Goal: Task Accomplishment & Management: Use online tool/utility

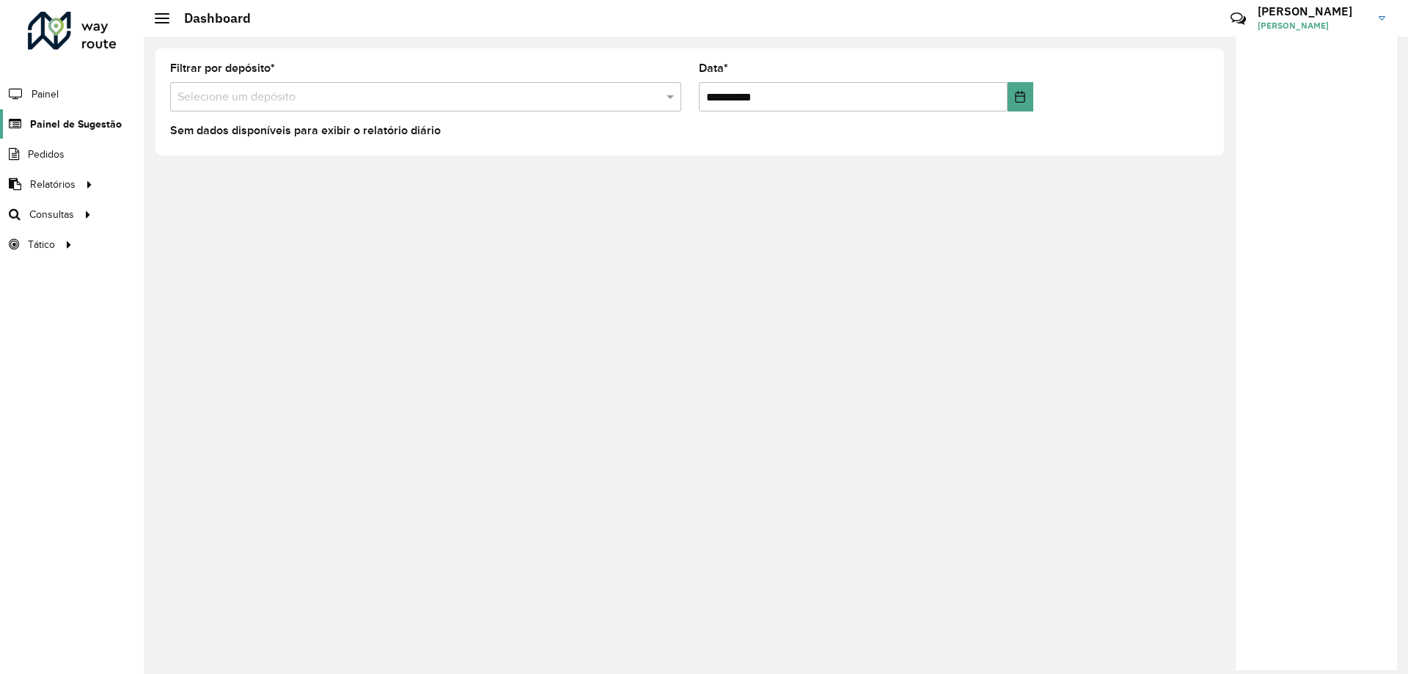
click at [57, 125] on span "Painel de Sugestão" at bounding box center [76, 124] width 92 height 15
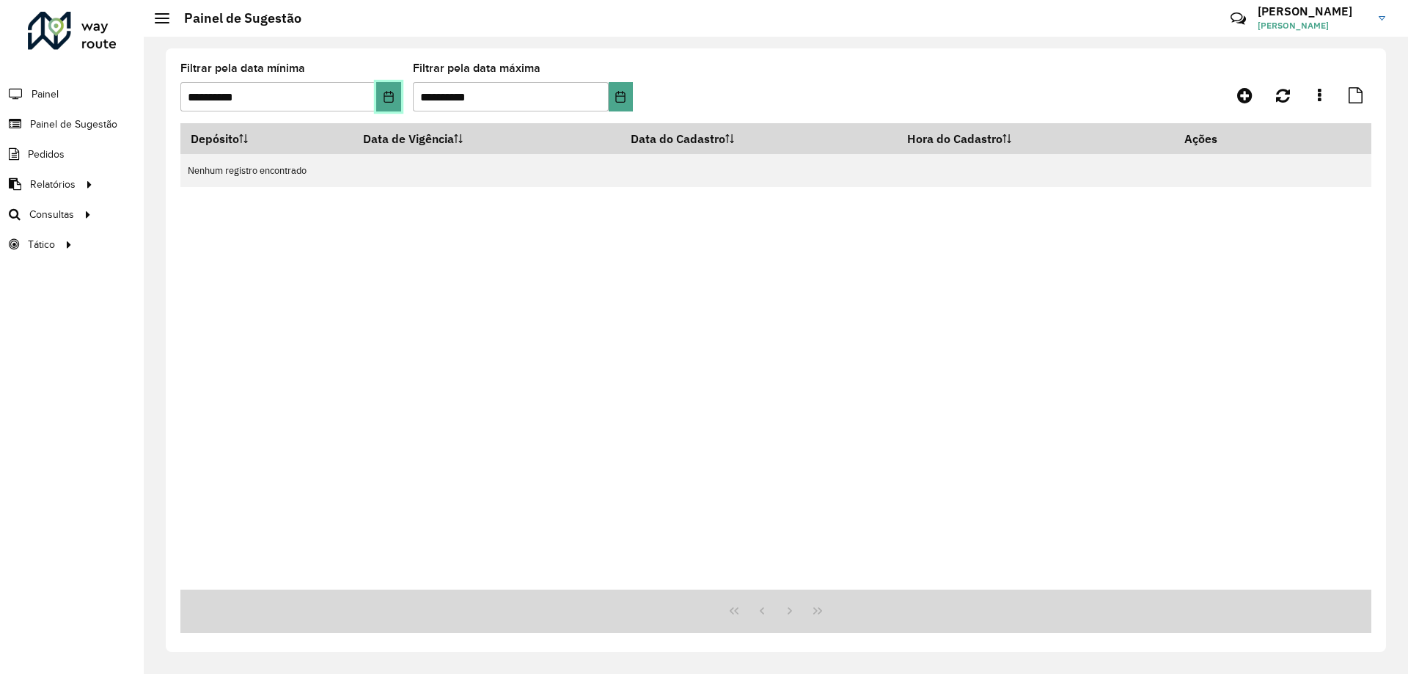
click at [389, 93] on icon "Choose Date" at bounding box center [388, 97] width 10 height 12
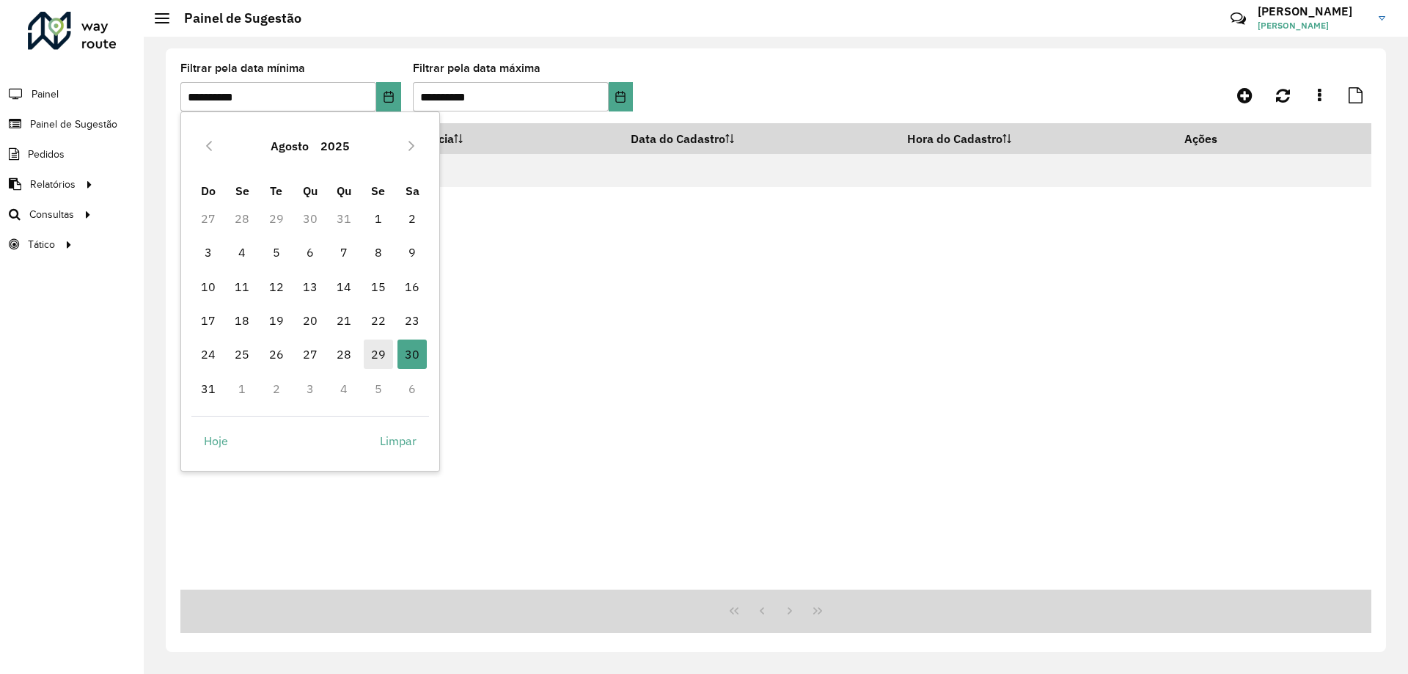
click at [380, 352] on span "29" at bounding box center [378, 353] width 29 height 29
type input "**********"
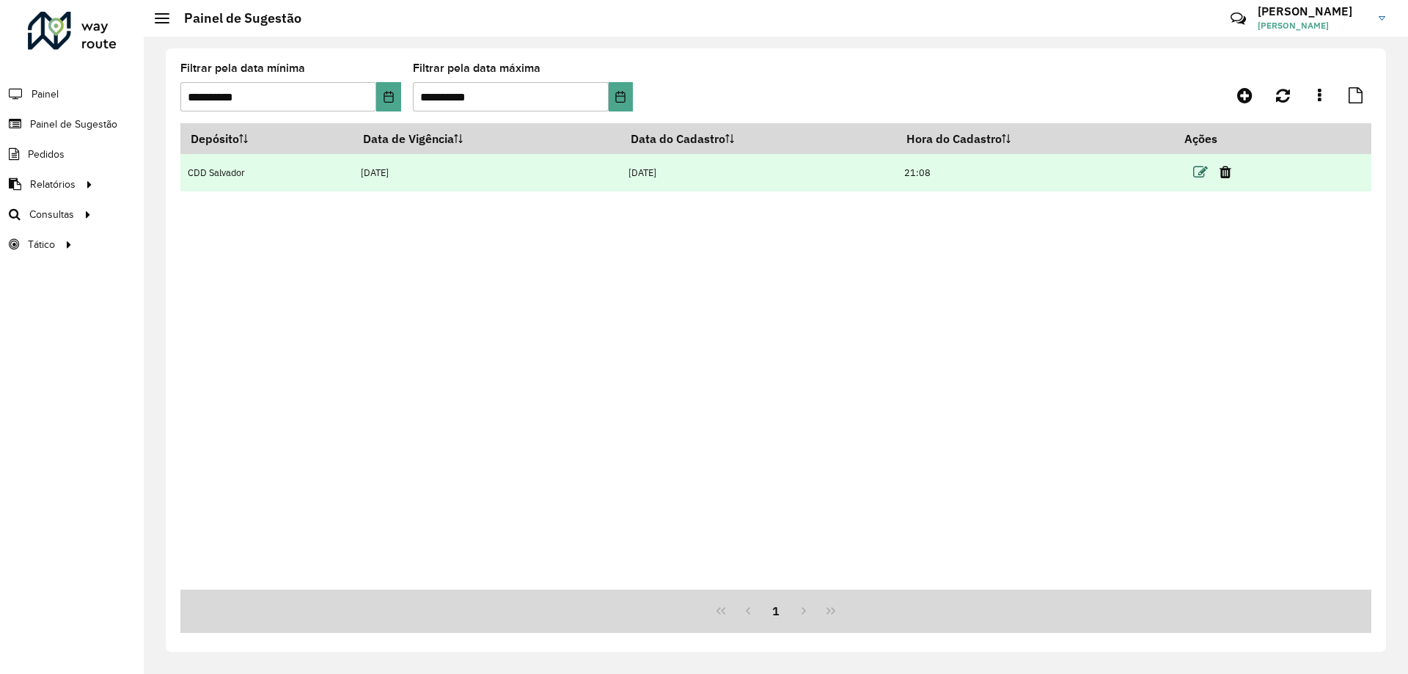
click at [1201, 174] on icon at bounding box center [1200, 172] width 15 height 15
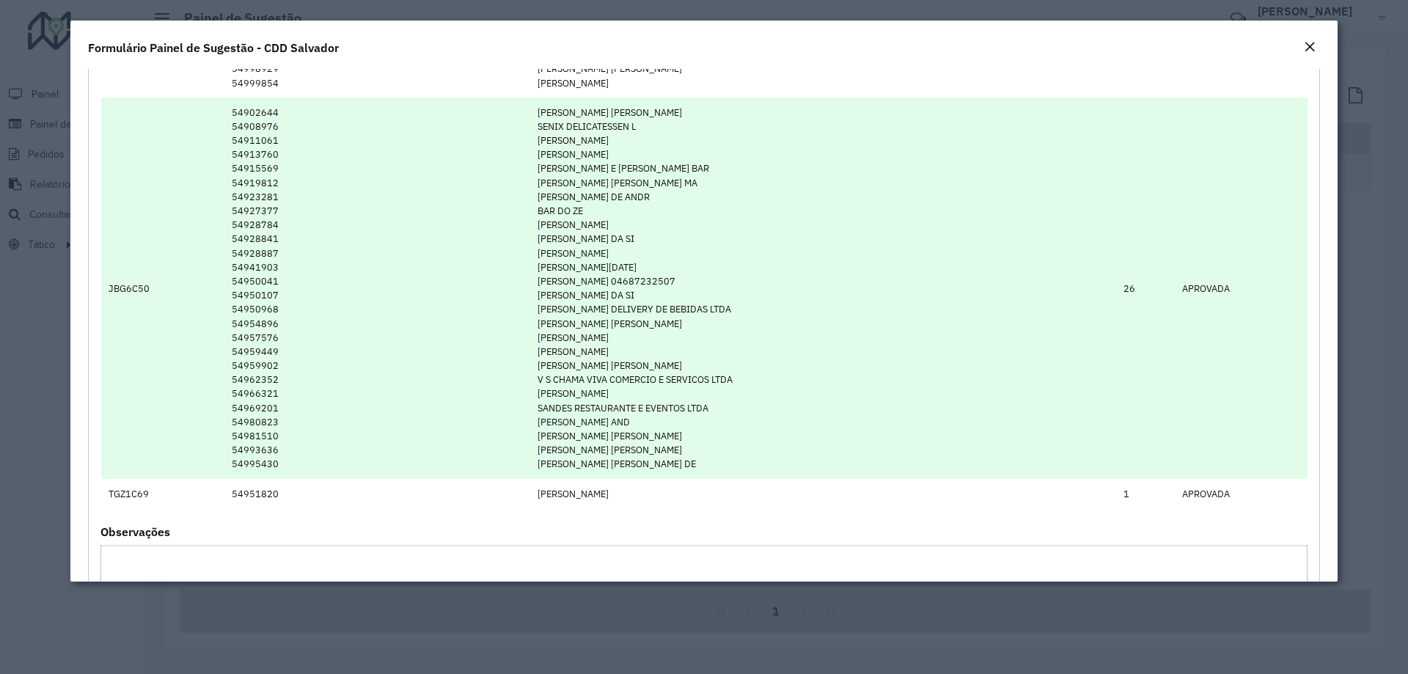
scroll to position [2786, 0]
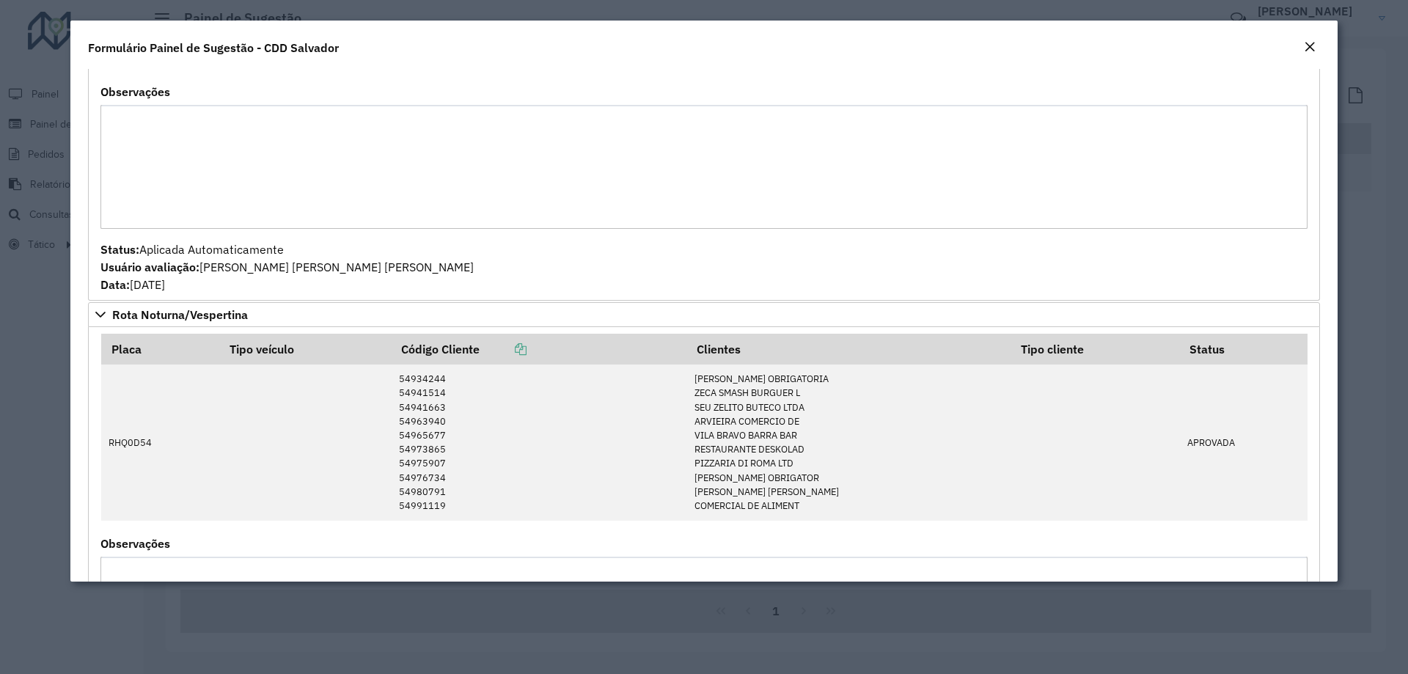
drag, startPoint x: 1322, startPoint y: 40, endPoint x: 1293, endPoint y: 56, distance: 33.8
click at [1318, 40] on div "Formulário Painel de Sugestão - CDD Salvador" at bounding box center [703, 45] width 1267 height 48
click at [1293, 56] on div "Formulário Painel de Sugestão - CDD Salvador" at bounding box center [703, 45] width 1267 height 48
click at [1308, 45] on em "Close" at bounding box center [1310, 47] width 12 height 12
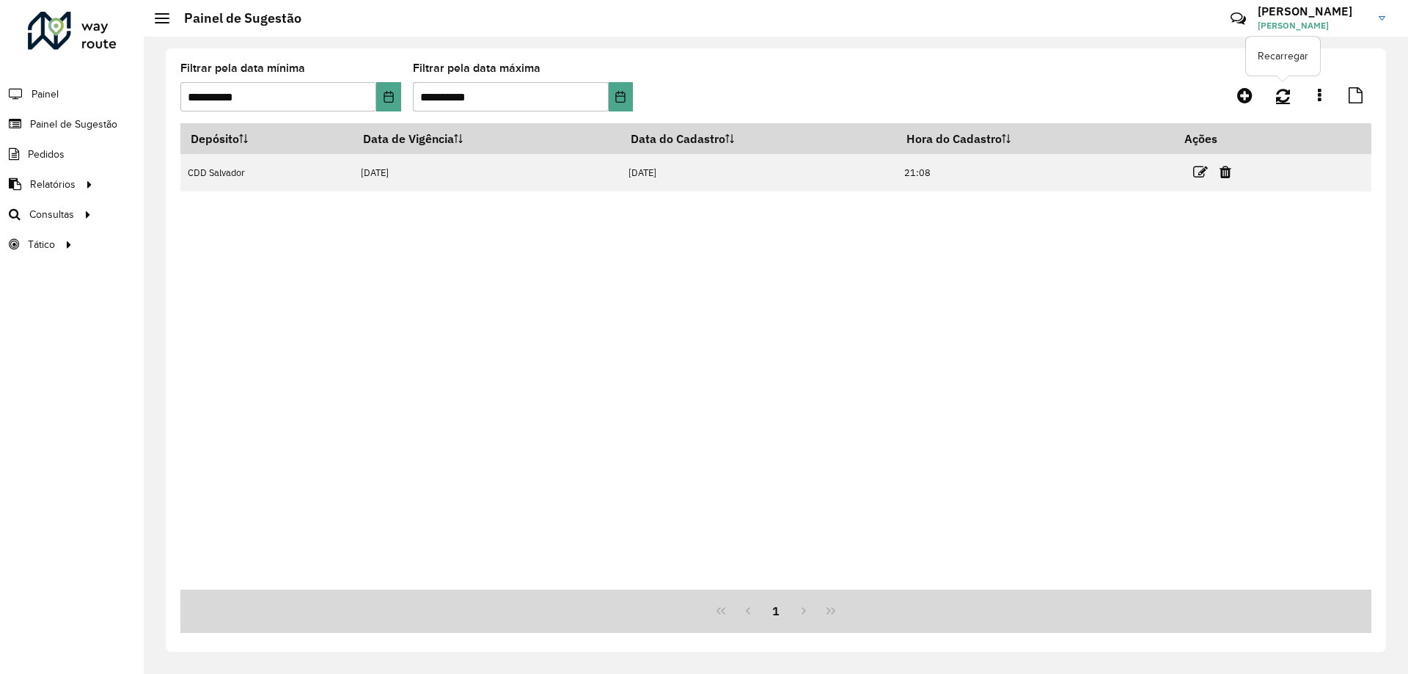
click at [1294, 89] on link at bounding box center [1283, 95] width 32 height 26
click at [63, 124] on span "Painel de Sugestão" at bounding box center [76, 124] width 92 height 15
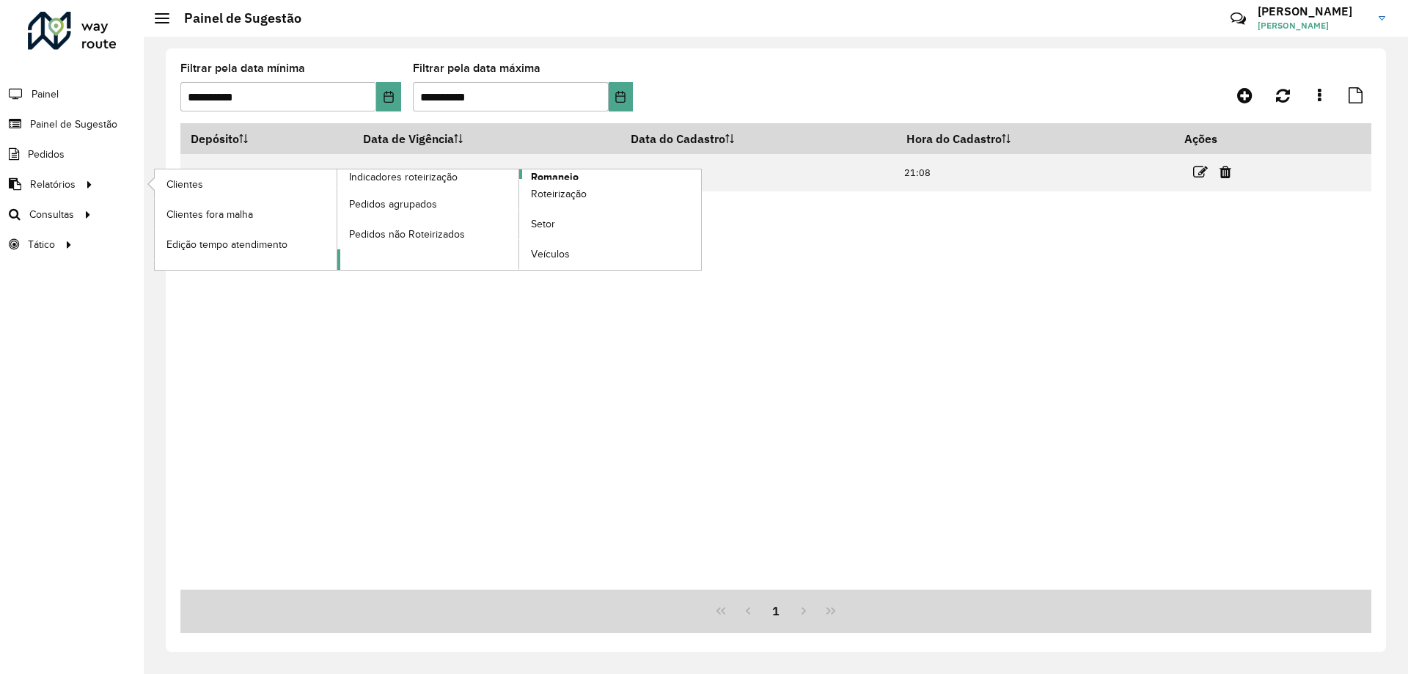
click at [548, 175] on span "Romaneio" at bounding box center [555, 176] width 48 height 15
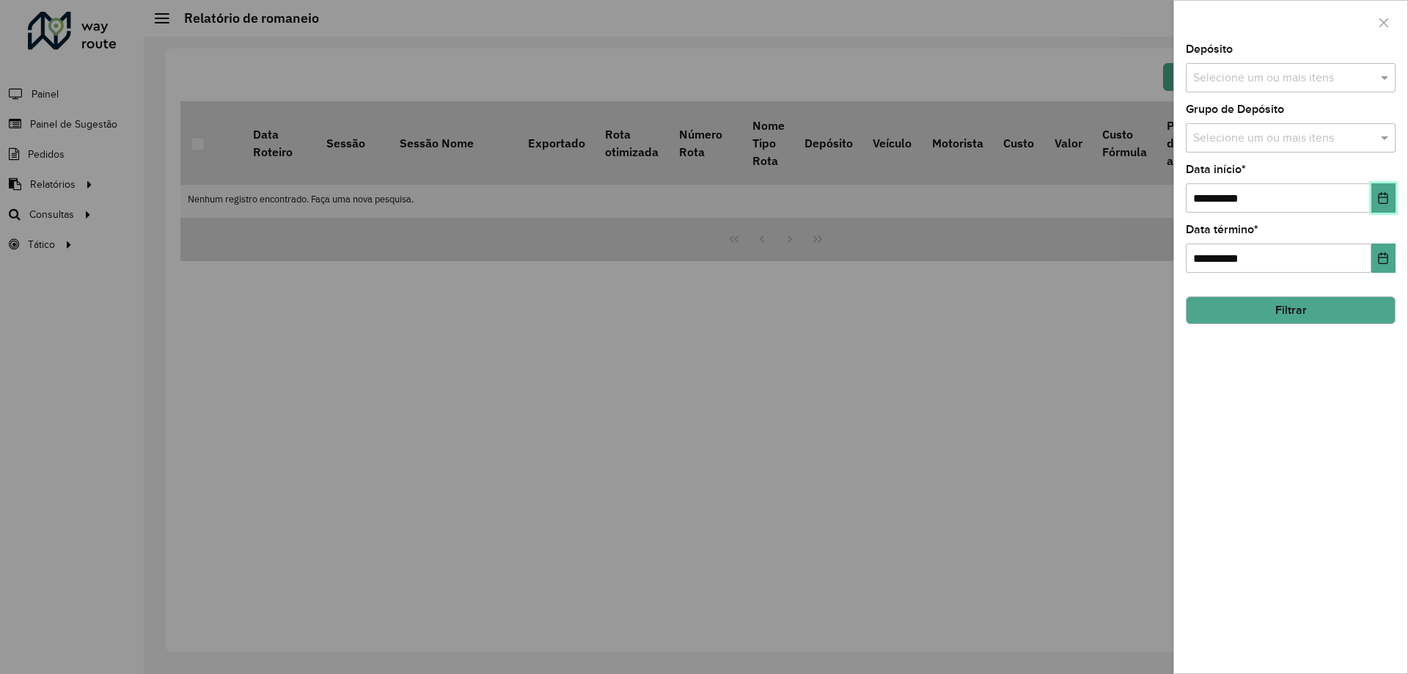
click at [1384, 190] on button "Choose Date" at bounding box center [1383, 197] width 24 height 29
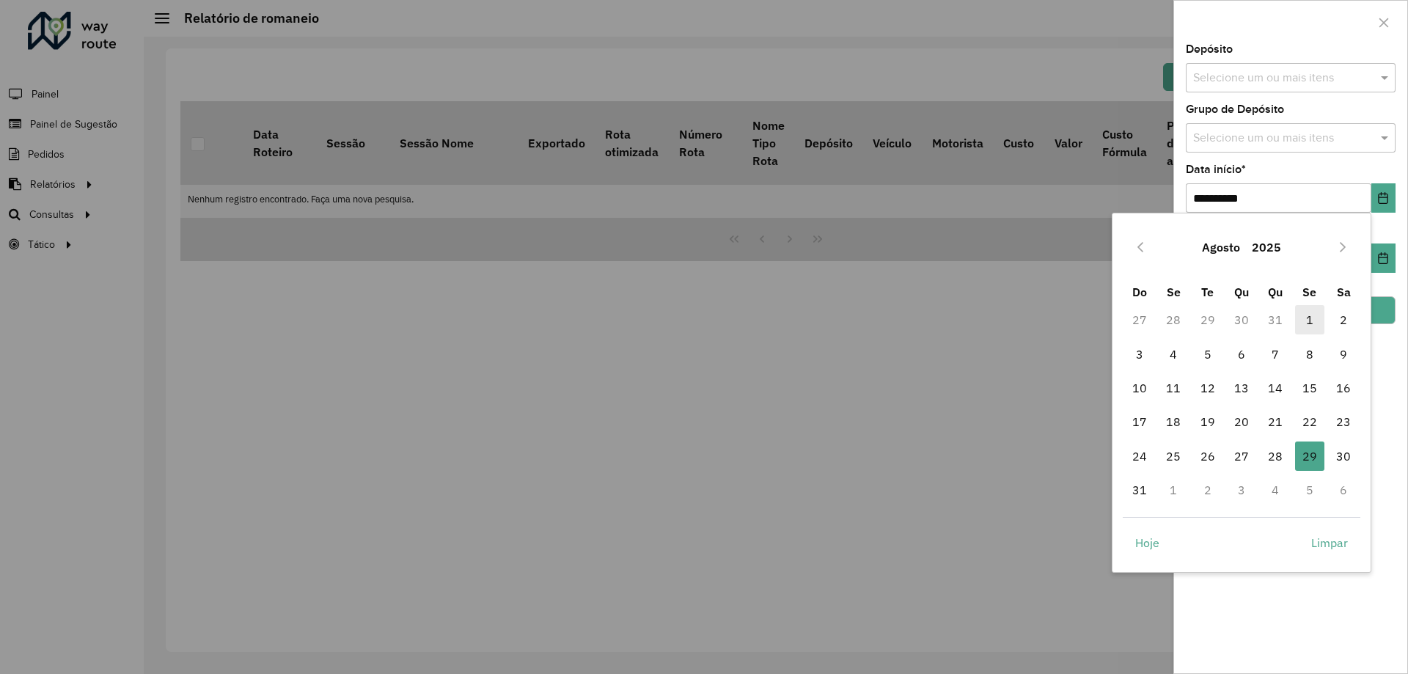
click at [1317, 308] on span "1" at bounding box center [1309, 319] width 29 height 29
type input "**********"
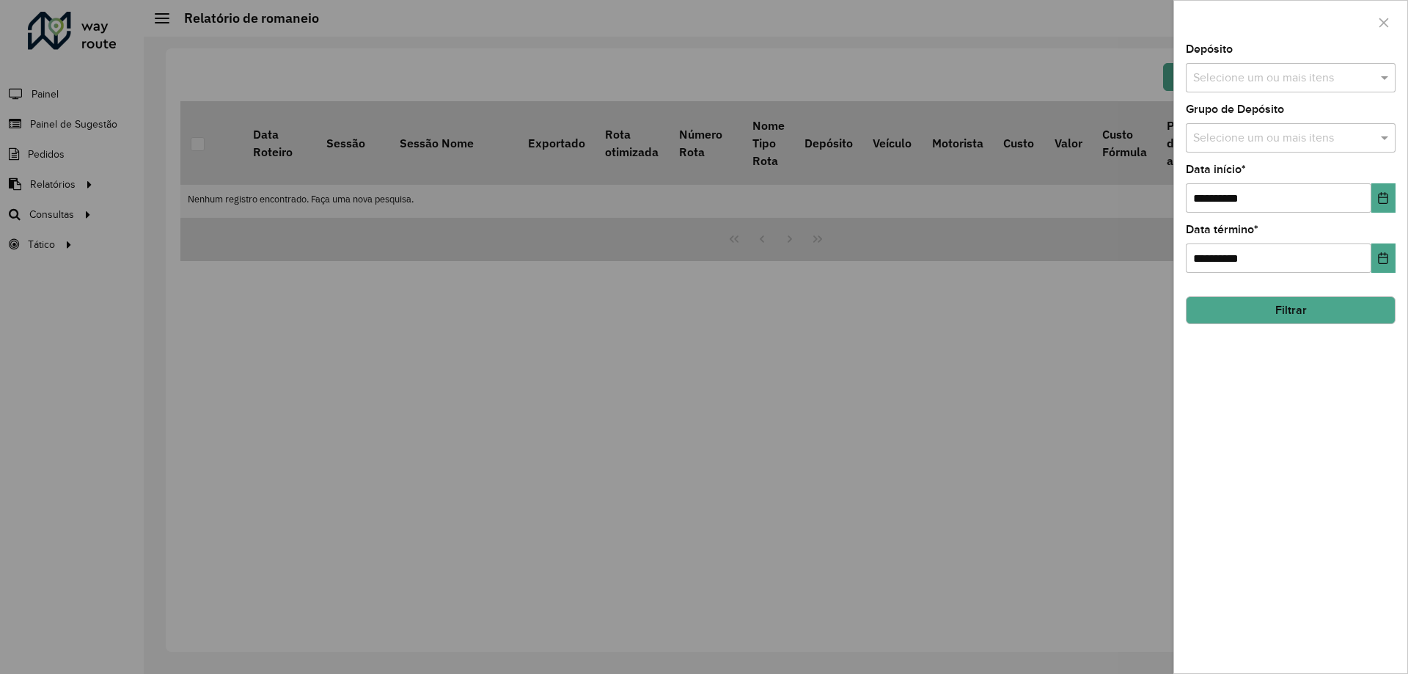
click at [1294, 313] on button "Filtrar" at bounding box center [1290, 310] width 210 height 28
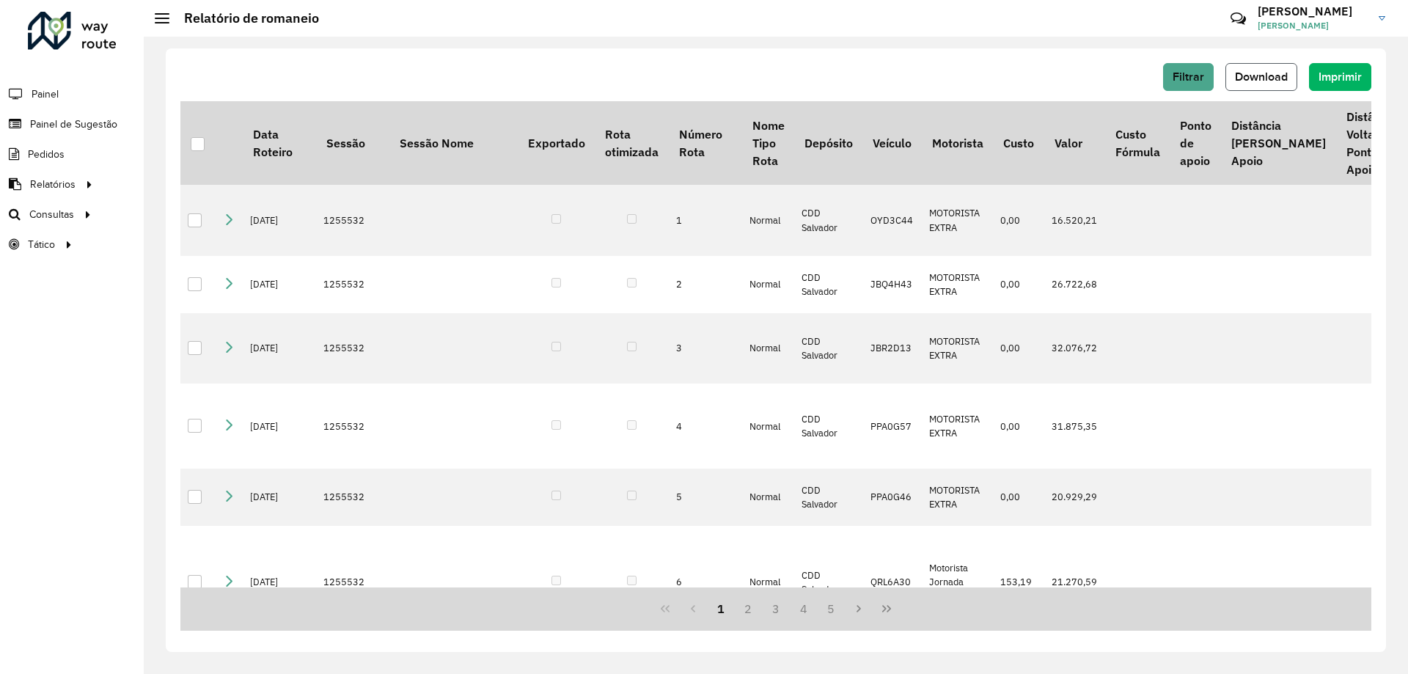
click at [1277, 79] on span "Download" at bounding box center [1261, 76] width 53 height 12
